Goal: Task Accomplishment & Management: Use online tool/utility

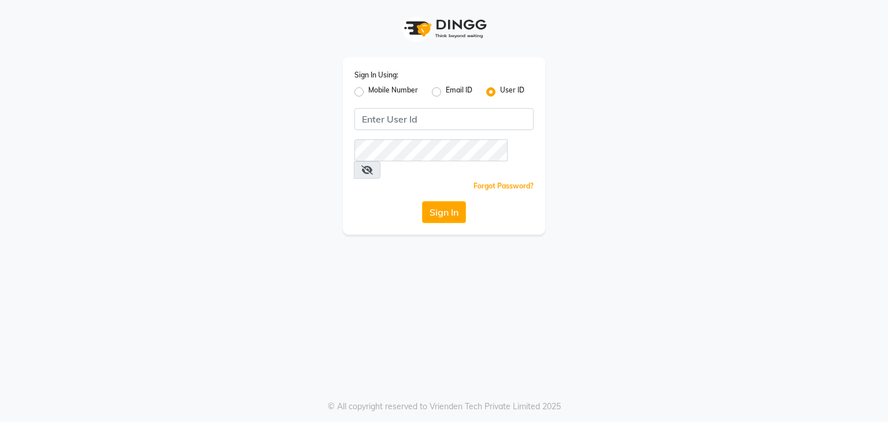
click at [392, 107] on div "Sign In Using: Mobile Number Email ID User ID Remember me Forgot Password? Sign…" at bounding box center [444, 145] width 202 height 177
click at [391, 115] on input "Username" at bounding box center [443, 119] width 179 height 22
type input "studio20"
click at [373, 165] on icon at bounding box center [367, 169] width 12 height 9
click at [372, 165] on icon at bounding box center [366, 169] width 10 height 9
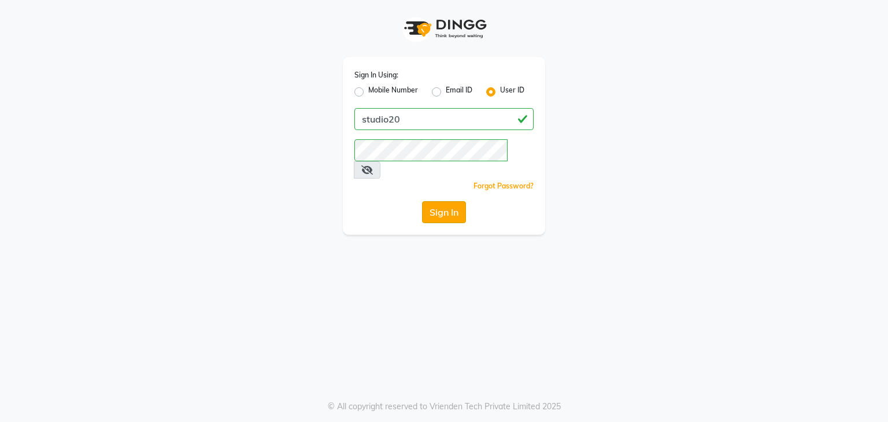
click at [451, 201] on button "Sign In" at bounding box center [444, 212] width 44 height 22
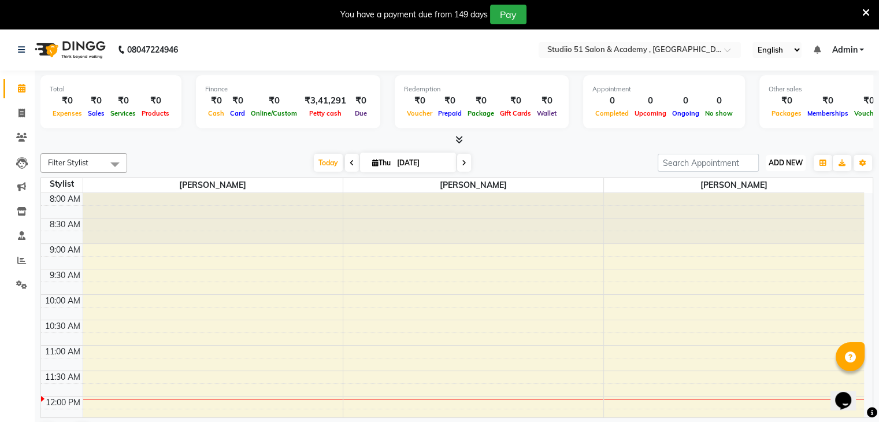
click at [770, 161] on span "ADD NEW" at bounding box center [786, 162] width 34 height 9
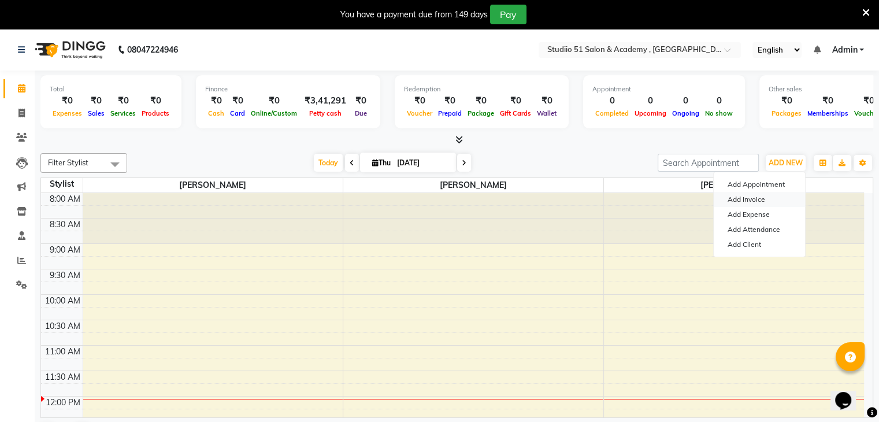
click at [734, 198] on link "Add Invoice" at bounding box center [759, 199] width 91 height 15
select select "638"
select select "service"
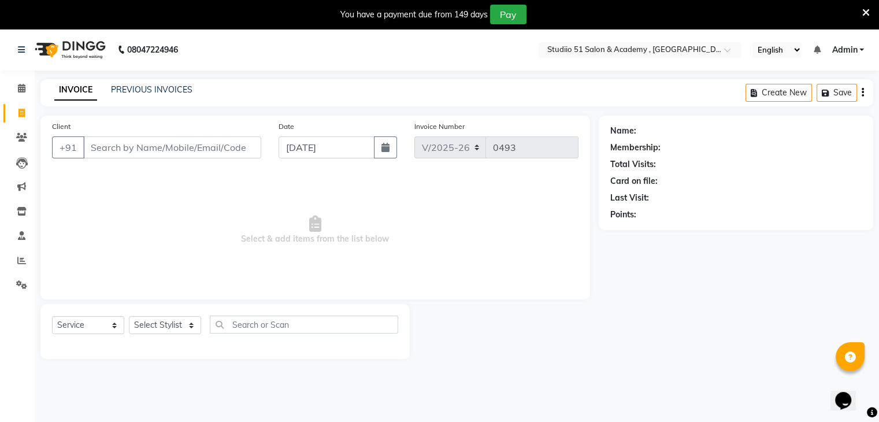
click at [222, 147] on input "Client" at bounding box center [172, 147] width 178 height 22
type input "9816532424"
click at [252, 151] on span "Add Client" at bounding box center [232, 148] width 46 height 12
select select "22"
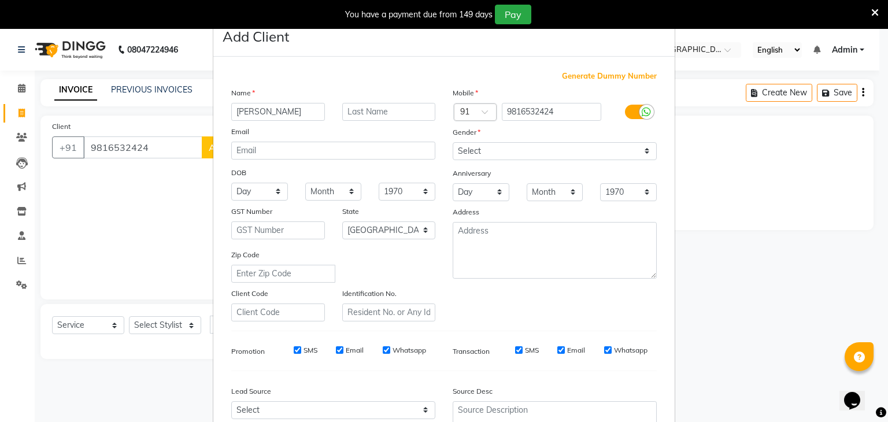
type input "[PERSON_NAME]"
click at [383, 110] on input "text" at bounding box center [389, 112] width 94 height 18
type input "[PERSON_NAME]"
click at [506, 155] on select "Select [DEMOGRAPHIC_DATA] [DEMOGRAPHIC_DATA] Other Prefer Not To Say" at bounding box center [555, 151] width 204 height 18
select select "[DEMOGRAPHIC_DATA]"
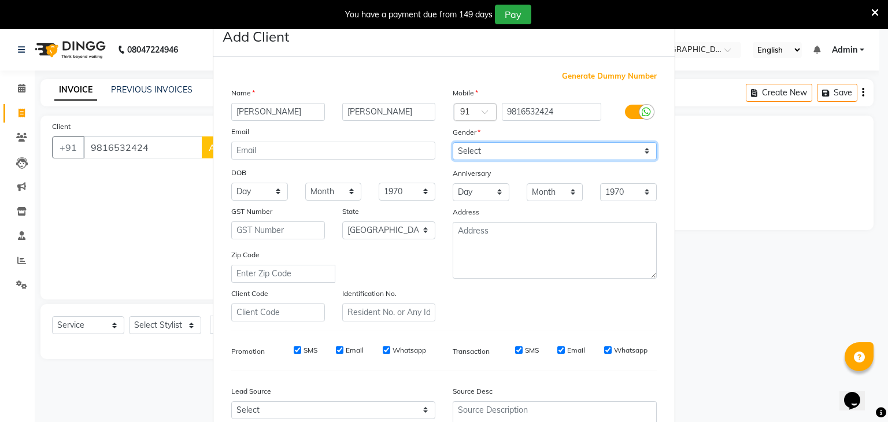
click at [453, 143] on select "Select [DEMOGRAPHIC_DATA] [DEMOGRAPHIC_DATA] Other Prefer Not To Say" at bounding box center [555, 151] width 204 height 18
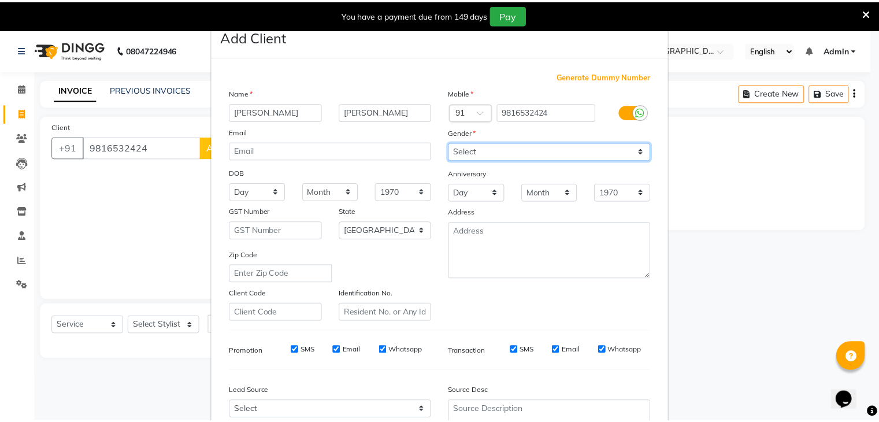
scroll to position [117, 0]
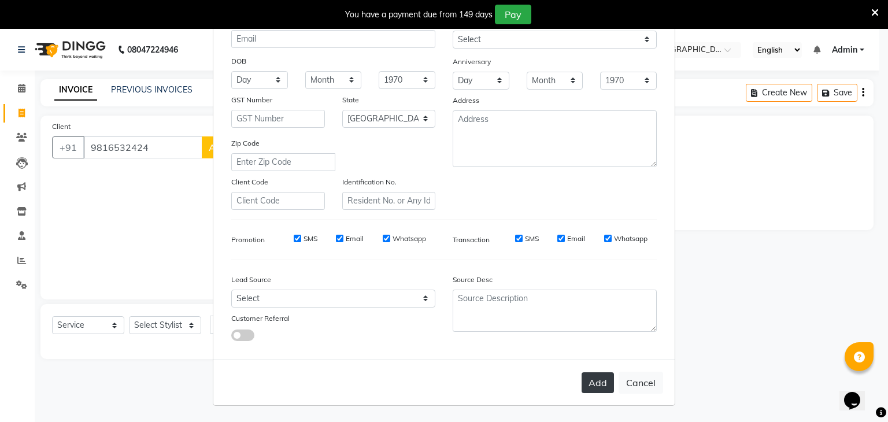
click at [581, 384] on button "Add" at bounding box center [597, 382] width 32 height 21
select select
select select "null"
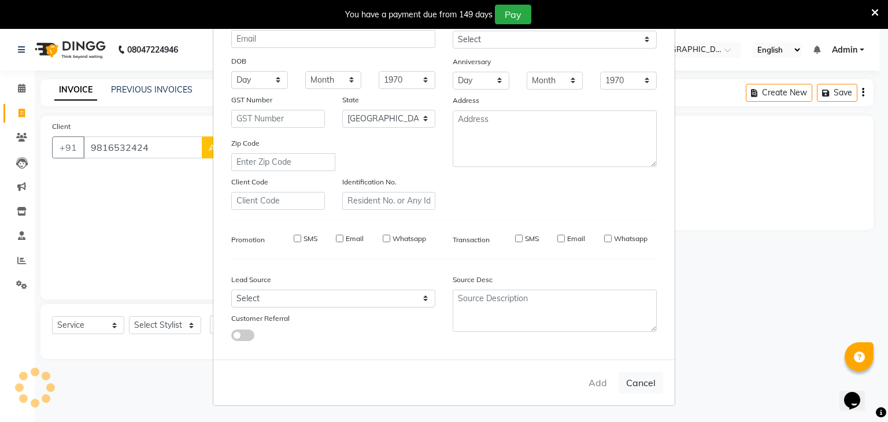
select select
checkbox input "false"
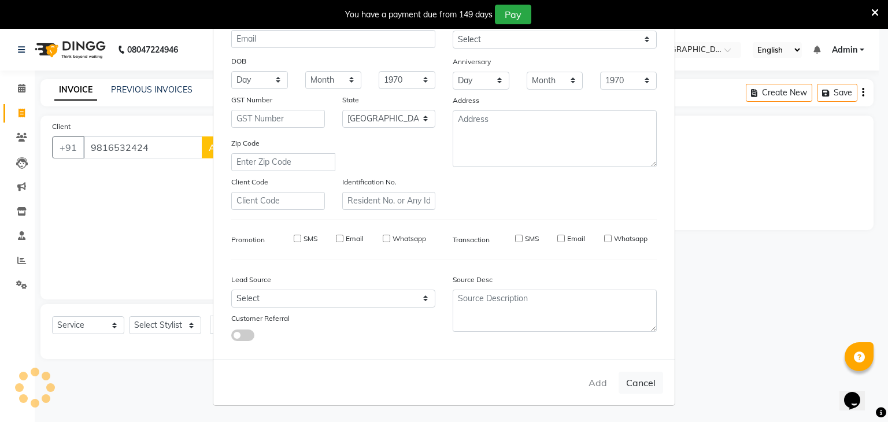
checkbox input "false"
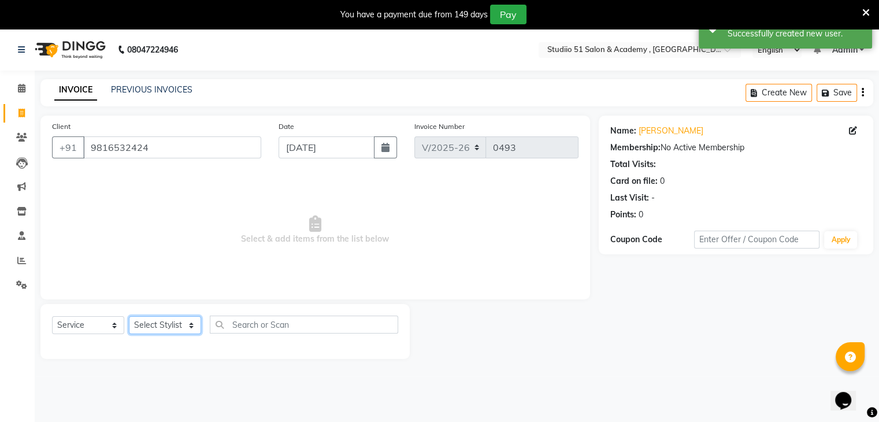
click at [169, 331] on select "Select Stylist [PERSON_NAME] [PERSON_NAME] [PERSON_NAME] Jaya [PERSON_NAME] [PE…" at bounding box center [165, 325] width 72 height 18
select select "9187"
click at [129, 317] on select "Select Stylist [PERSON_NAME] [PERSON_NAME] [PERSON_NAME] Jaya [PERSON_NAME] [PE…" at bounding box center [165, 325] width 72 height 18
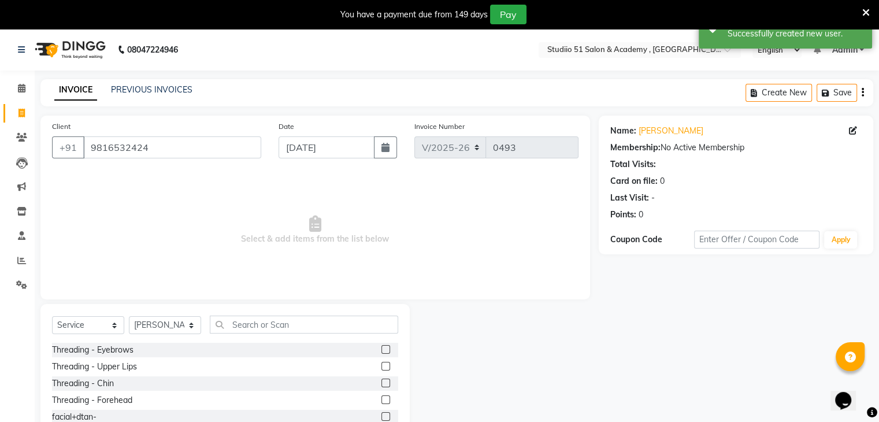
drag, startPoint x: 289, startPoint y: 313, endPoint x: 290, endPoint y: 327, distance: 13.3
click at [290, 327] on div "Select Service Product Membership Package Voucher Prepaid Gift Card Select Styl…" at bounding box center [224, 389] width 369 height 170
click at [290, 327] on input "text" at bounding box center [304, 325] width 188 height 18
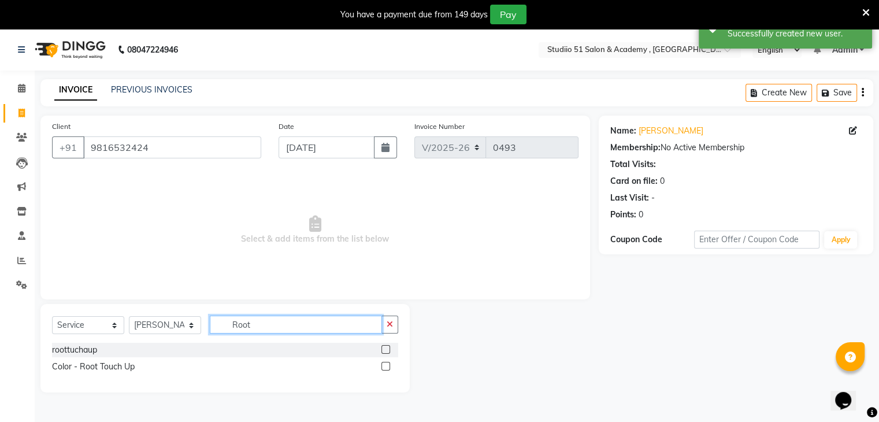
type input "Root"
click at [381, 349] on label at bounding box center [385, 349] width 9 height 9
click at [381, 349] on input "checkbox" at bounding box center [385, 350] width 8 height 8
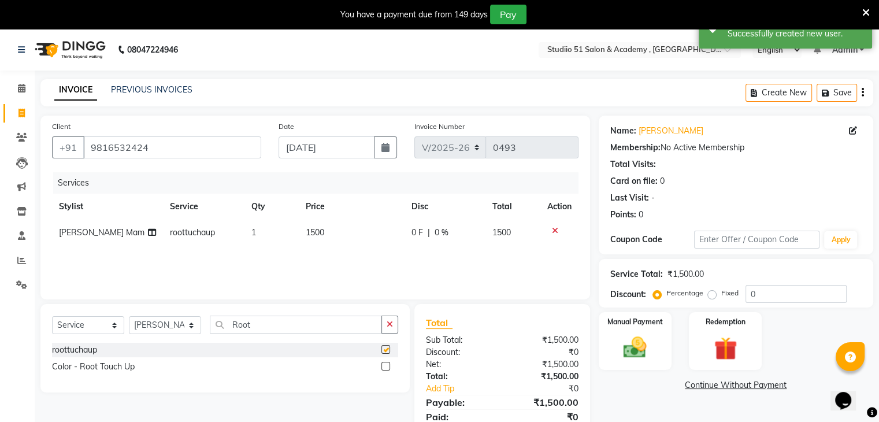
checkbox input "false"
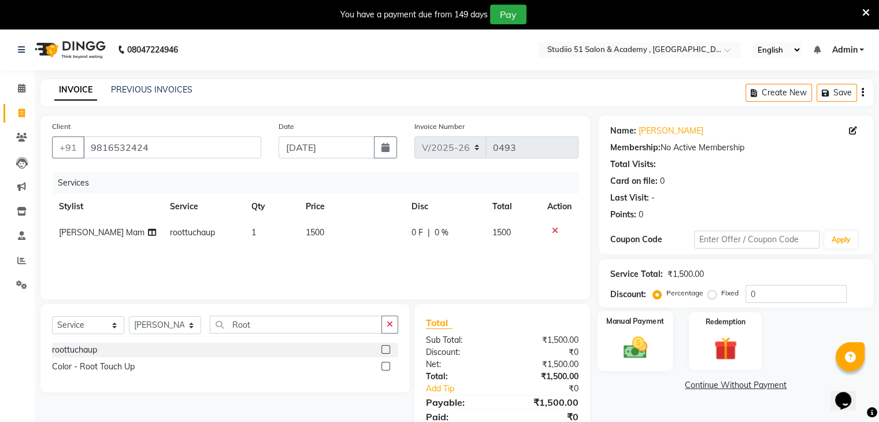
click at [643, 347] on img at bounding box center [635, 348] width 39 height 28
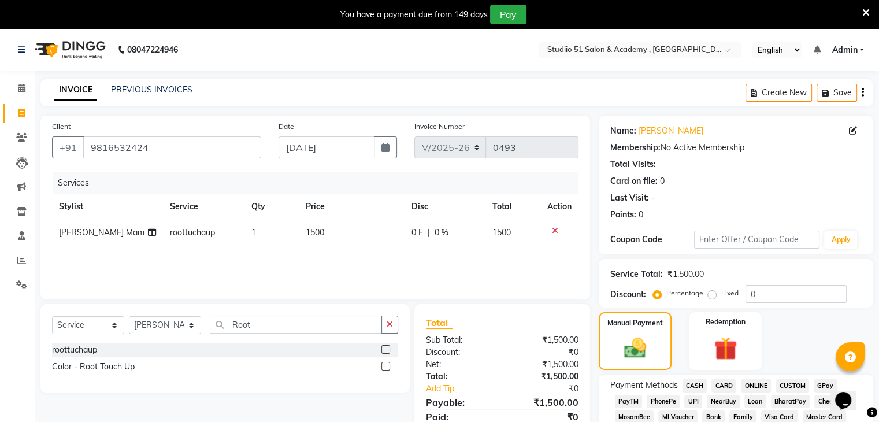
click at [823, 385] on span "GPay" at bounding box center [826, 385] width 24 height 13
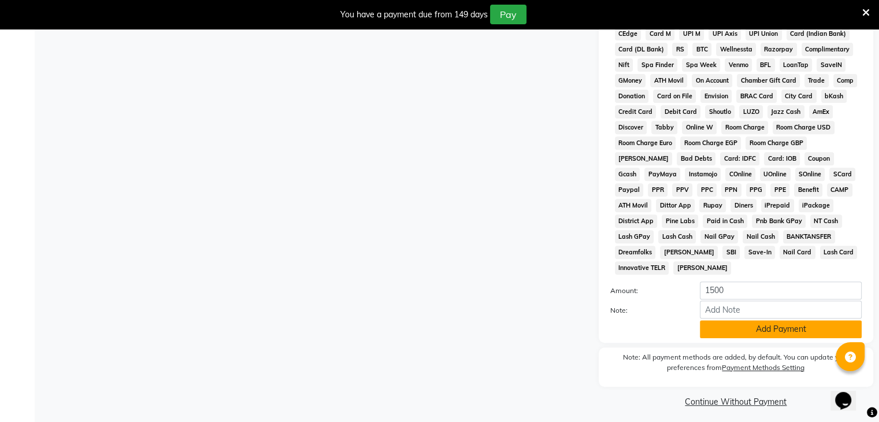
click at [768, 322] on button "Add Payment" at bounding box center [781, 329] width 162 height 18
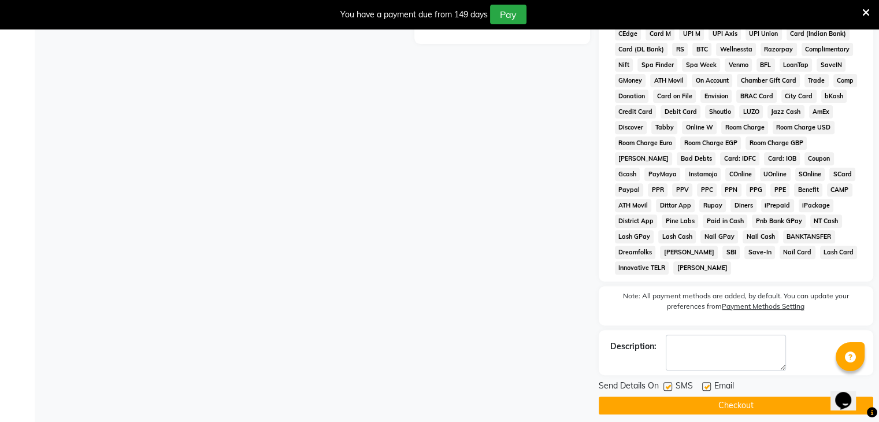
click at [761, 401] on button "Checkout" at bounding box center [736, 405] width 275 height 18
